Goal: Information Seeking & Learning: Learn about a topic

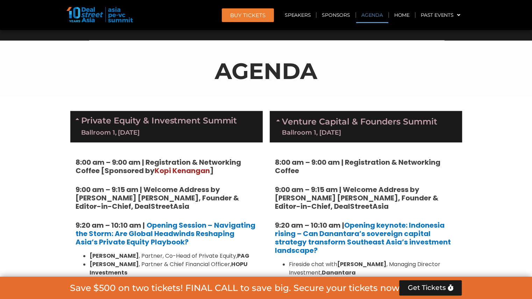
scroll to position [373, 0]
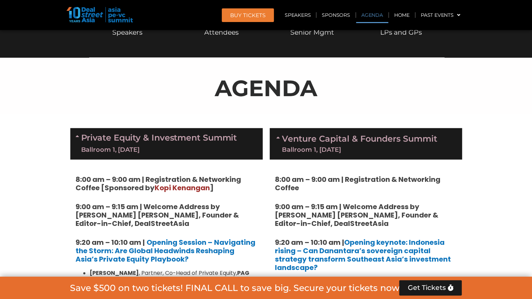
click at [141, 145] on div "Ballroom 1, [DATE]" at bounding box center [159, 149] width 156 height 9
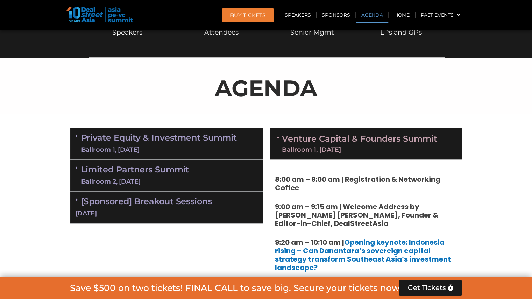
click at [311, 138] on link "Venture Capital & Founders​ Summit Ballroom 1, [DATE]" at bounding box center [359, 144] width 155 height 18
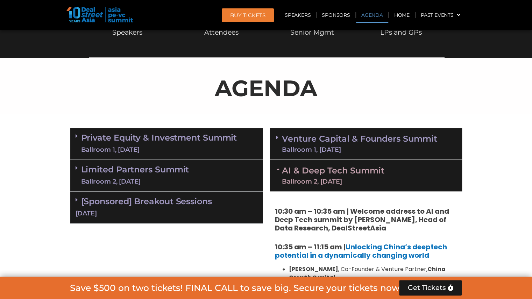
click at [322, 184] on div "Ballroom 2, [DATE]" at bounding box center [333, 181] width 102 height 6
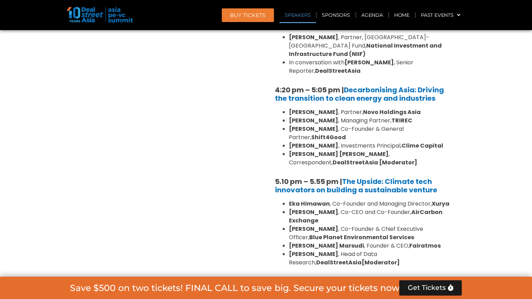
scroll to position [932, 0]
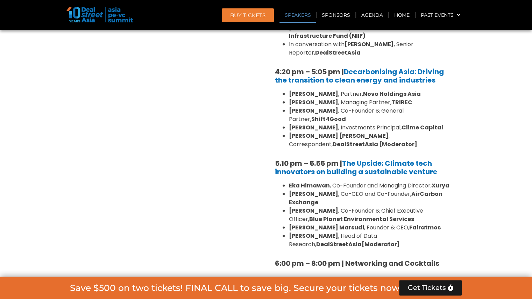
click at [417, 279] on div "[Sponsored] Breakout Sessions [DATE]" at bounding box center [366, 294] width 192 height 31
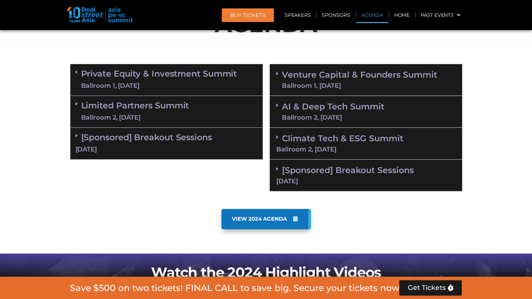
scroll to position [434, 0]
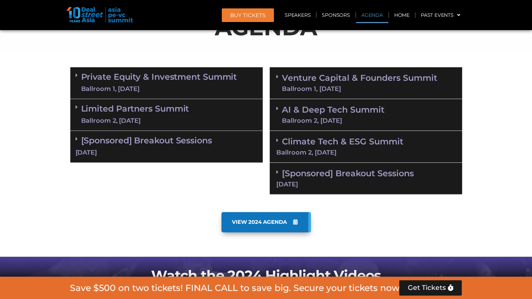
click at [405, 90] on div "Ballroom 1, [DATE]" at bounding box center [359, 89] width 155 height 6
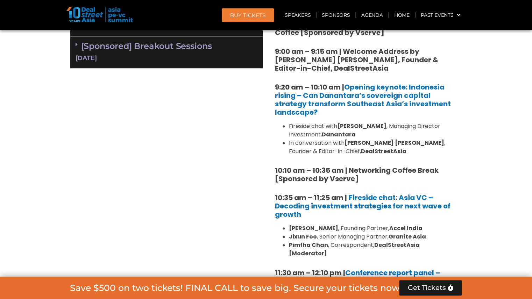
scroll to position [588, 0]
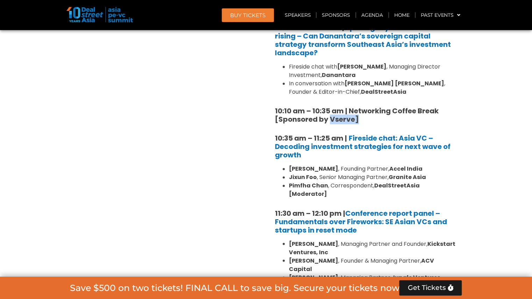
drag, startPoint x: 330, startPoint y: 119, endPoint x: 357, endPoint y: 123, distance: 26.9
click at [357, 123] on strong "10:10 am – 10:35 am | Networking Coffee Break [Sponsored by Vserve]" at bounding box center [357, 115] width 164 height 18
click at [453, 145] on h5 "10:35 am – 11:25 am | Fireside chat: Asia VC – Decoding investment strategies f…" at bounding box center [366, 146] width 182 height 25
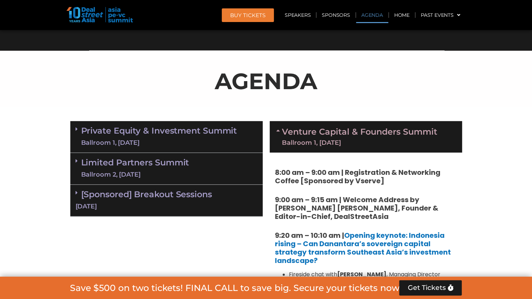
scroll to position [364, 0]
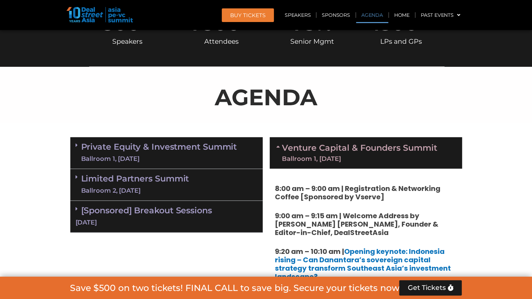
click at [405, 150] on link "Venture Capital & Founders​ Summit Ballroom 1, [DATE]" at bounding box center [359, 153] width 155 height 18
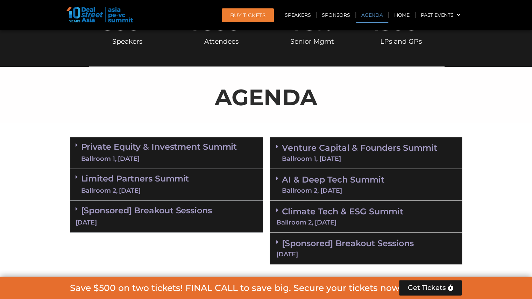
click at [36, 150] on section "Private Equity & Investment Summit Ballroom 1, [DATE] 8:00 am – 9:00 am | Regis…" at bounding box center [266, 201] width 532 height 134
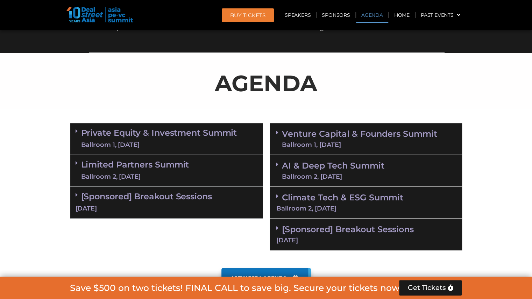
scroll to position [392, 0]
